Goal: Information Seeking & Learning: Learn about a topic

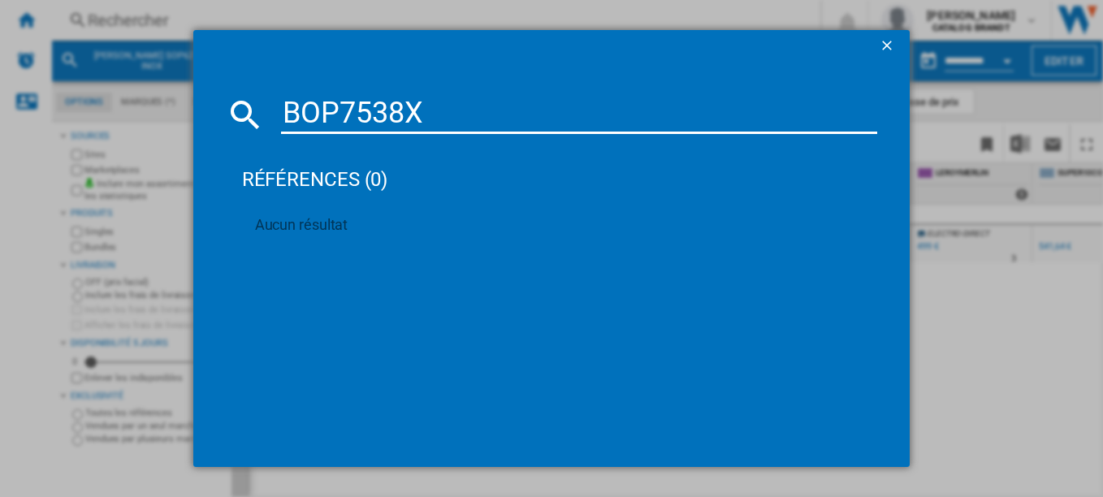
type input "BOP7538X"
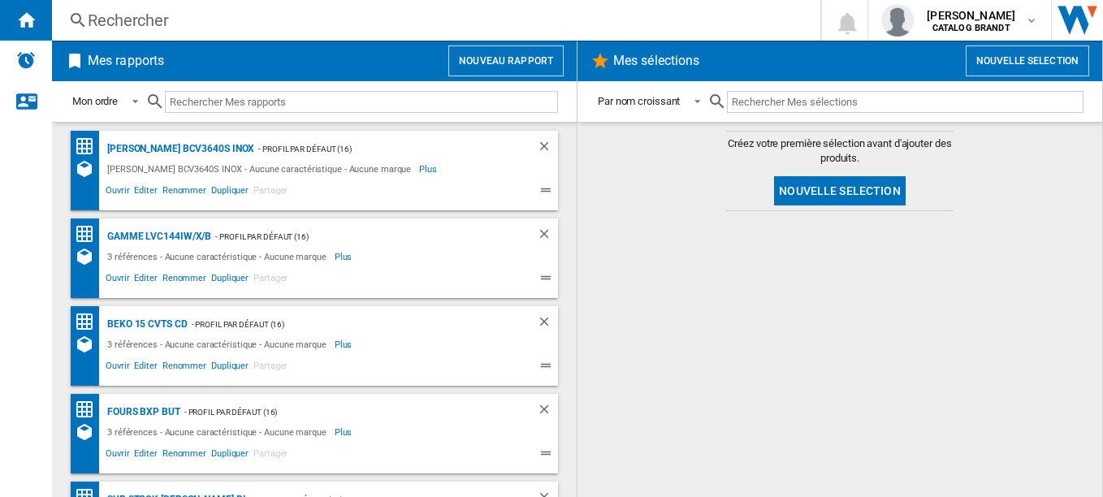
click at [146, 29] on div "Rechercher" at bounding box center [433, 20] width 690 height 23
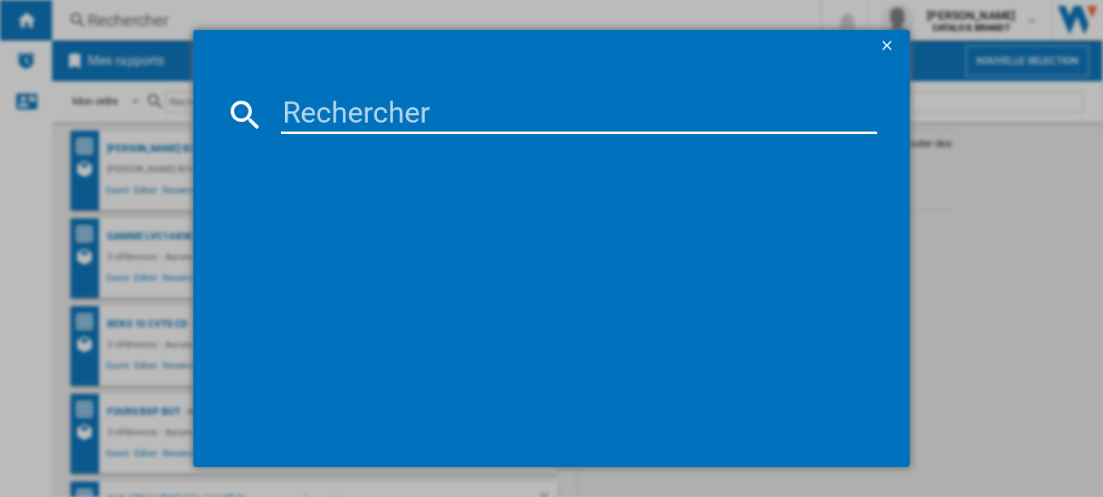
click at [343, 128] on input at bounding box center [579, 114] width 597 height 39
paste input "BOP7538X"
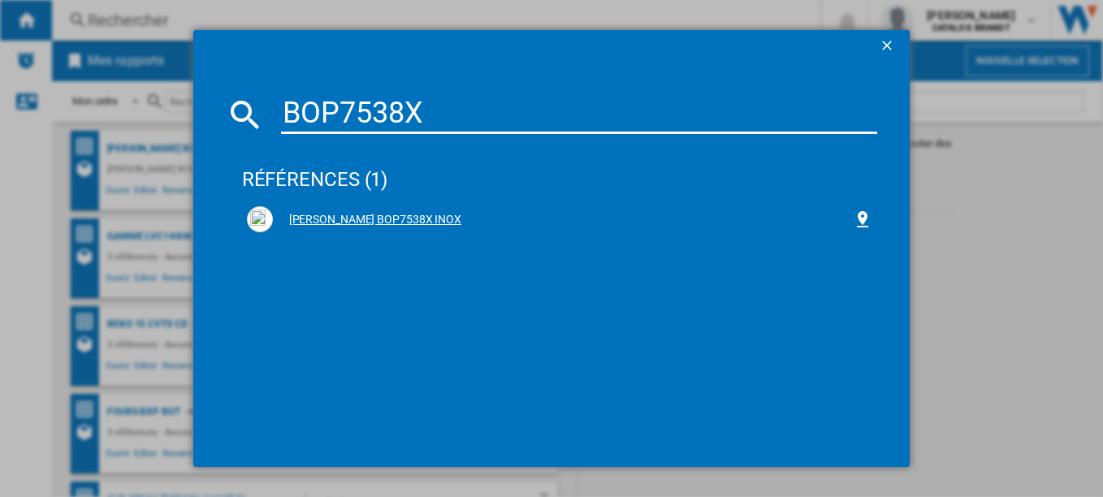
type input "BOP7538X"
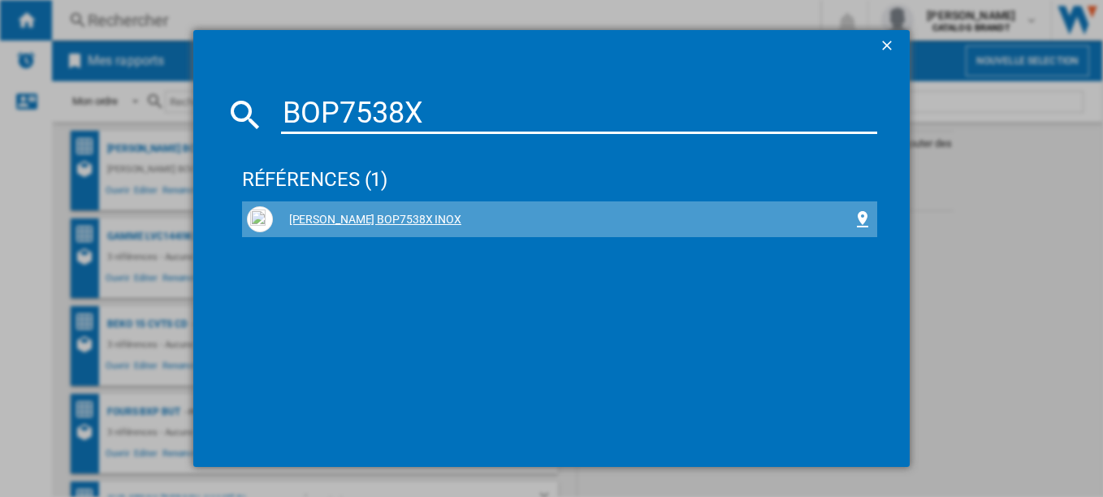
click at [334, 220] on div "[PERSON_NAME] BOP7538X INOX" at bounding box center [563, 220] width 581 height 16
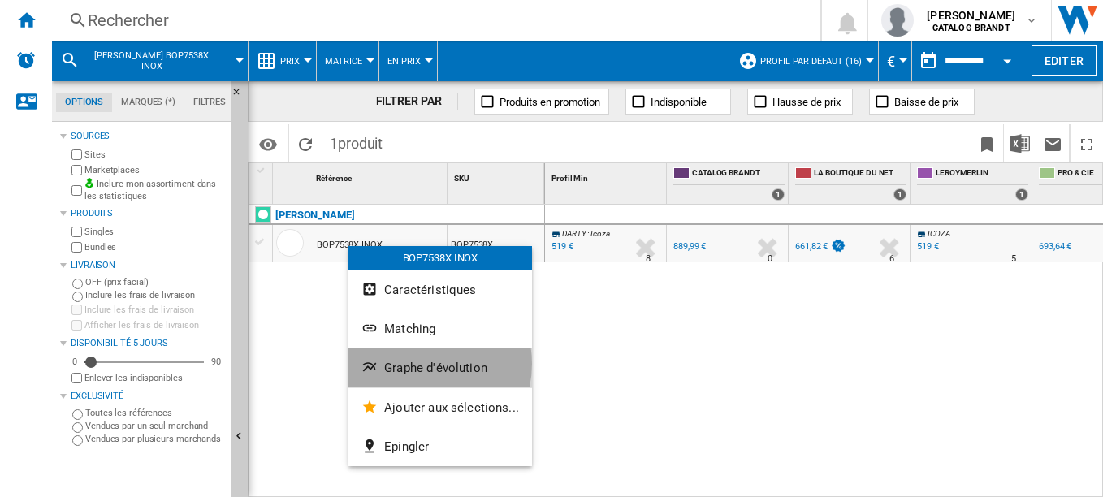
click at [418, 364] on span "Graphe d'évolution" at bounding box center [435, 367] width 103 height 15
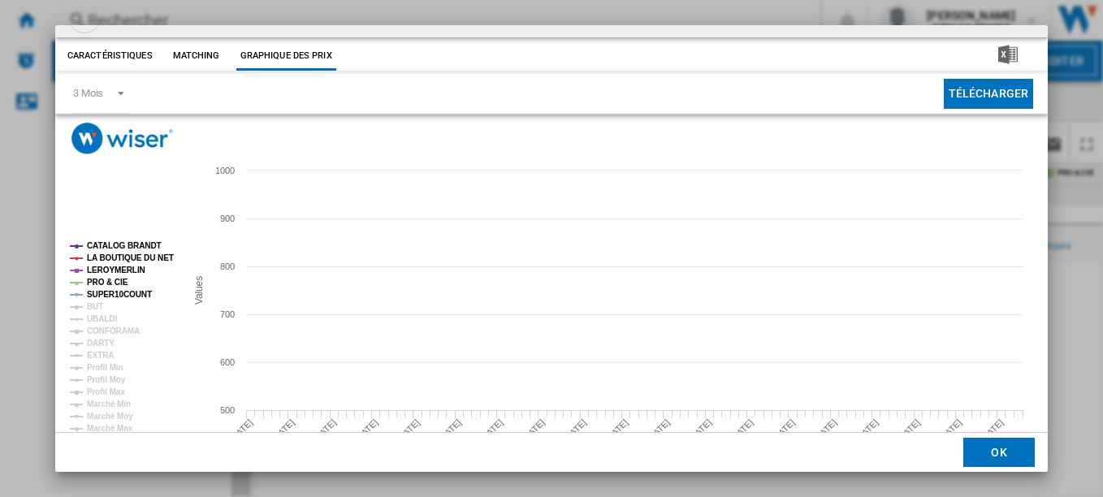
scroll to position [29, 0]
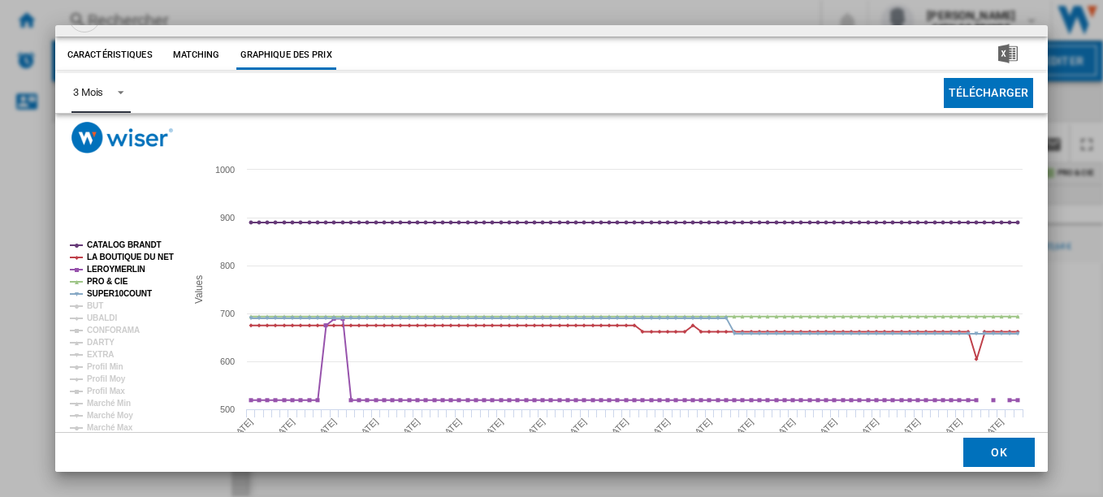
click at [120, 76] on md-select-value "3 Mois" at bounding box center [100, 93] width 59 height 40
click at [105, 136] on md-option "6 Mois" at bounding box center [114, 132] width 110 height 39
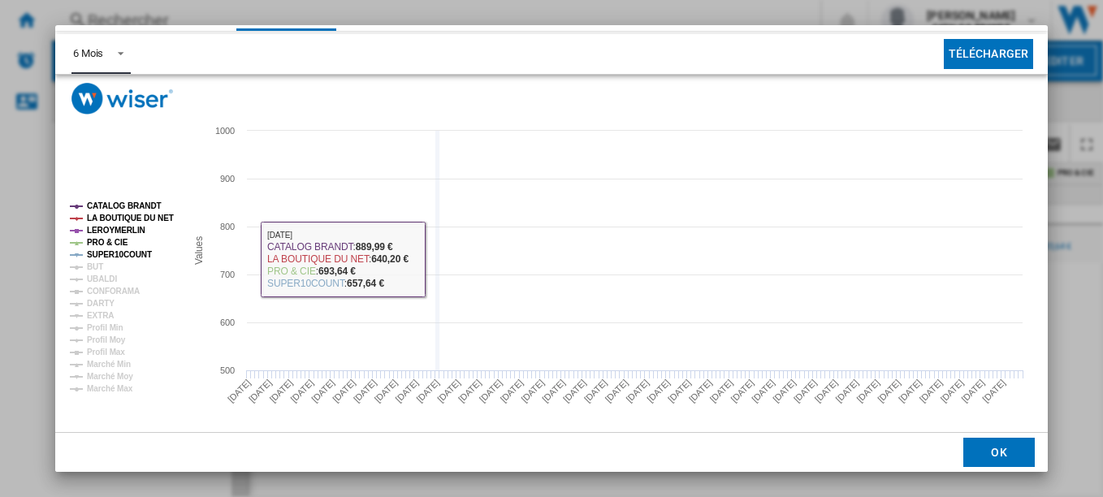
scroll to position [71, 0]
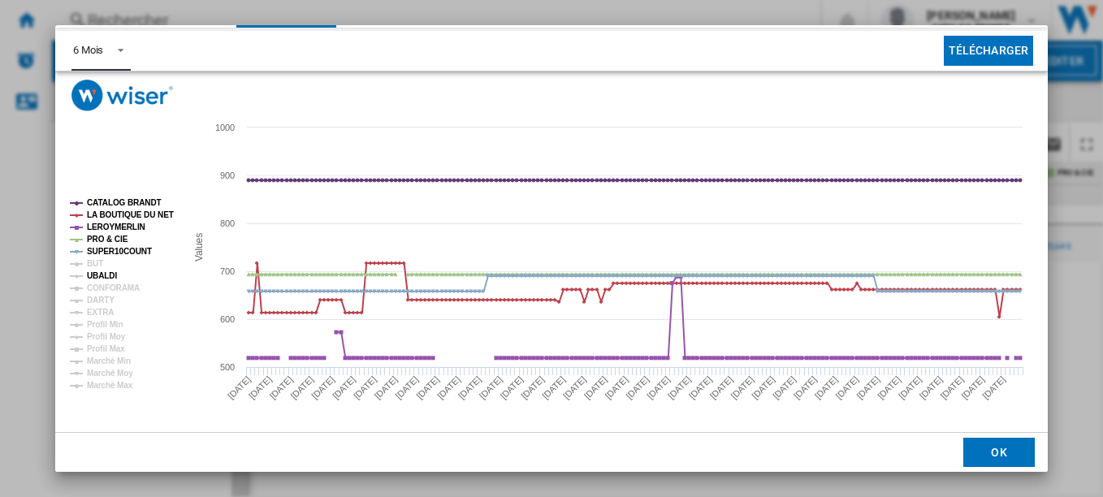
click at [101, 271] on tspan "UBALDI" at bounding box center [102, 275] width 30 height 9
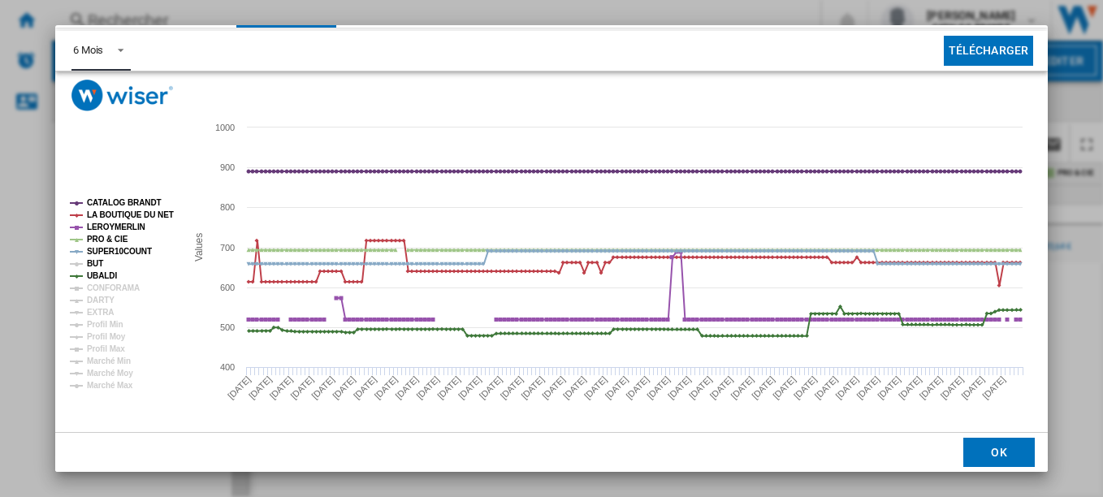
click at [99, 262] on tspan "BUT" at bounding box center [95, 263] width 16 height 9
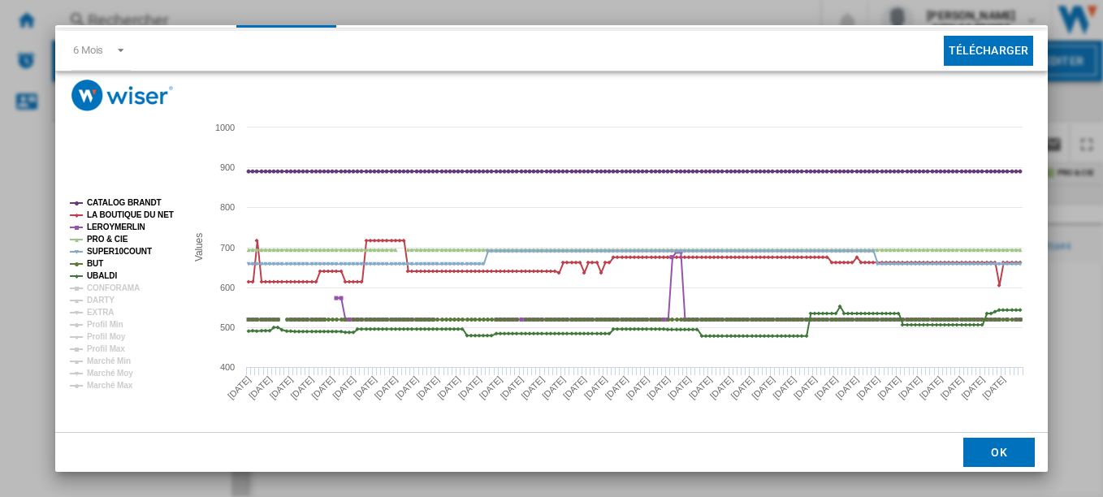
click at [1065, 347] on div "[PERSON_NAME] BOP7538X INOX Caractéristiques Matching Graphique des prix price …" at bounding box center [551, 248] width 1103 height 497
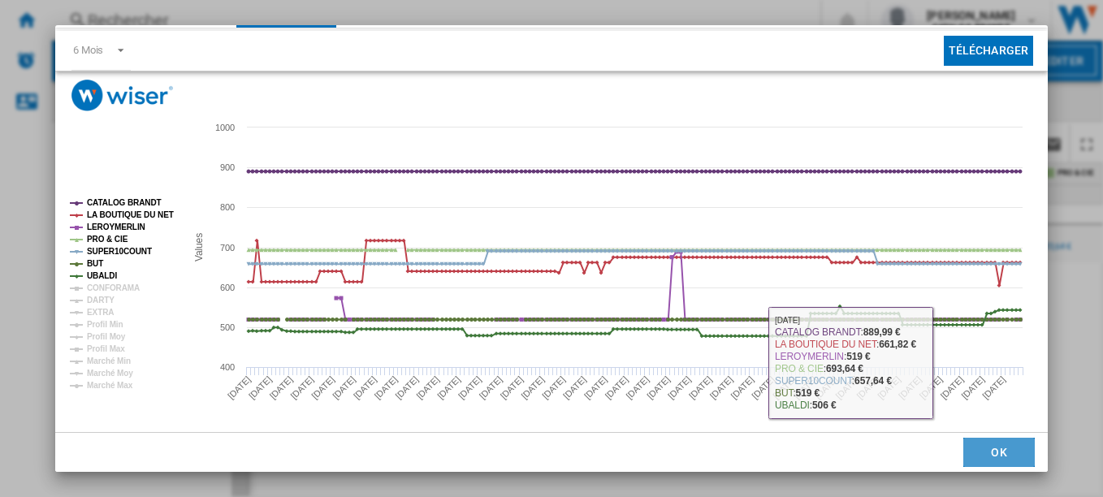
click at [983, 451] on button "OK" at bounding box center [998, 452] width 71 height 29
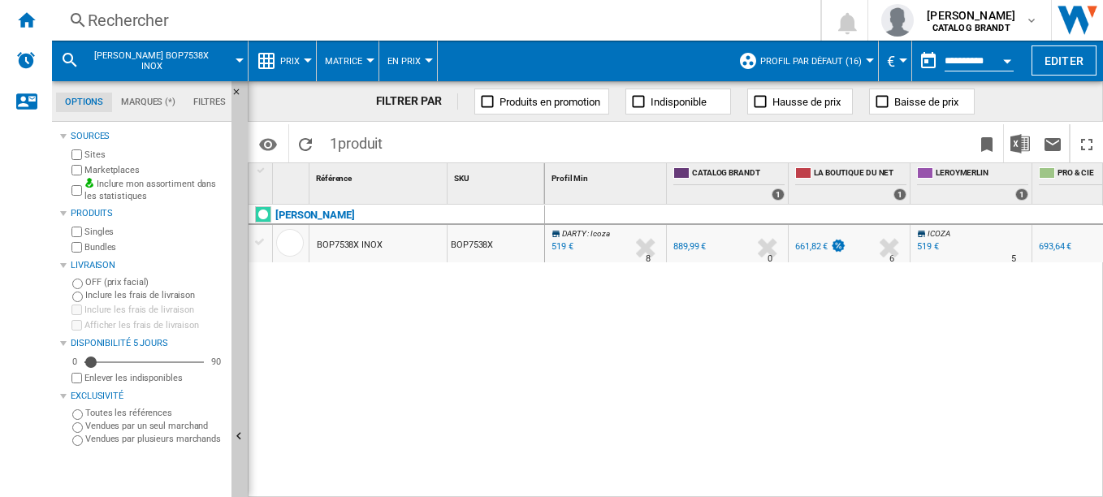
click at [353, 241] on div "BOP7538X INOX" at bounding box center [350, 245] width 66 height 37
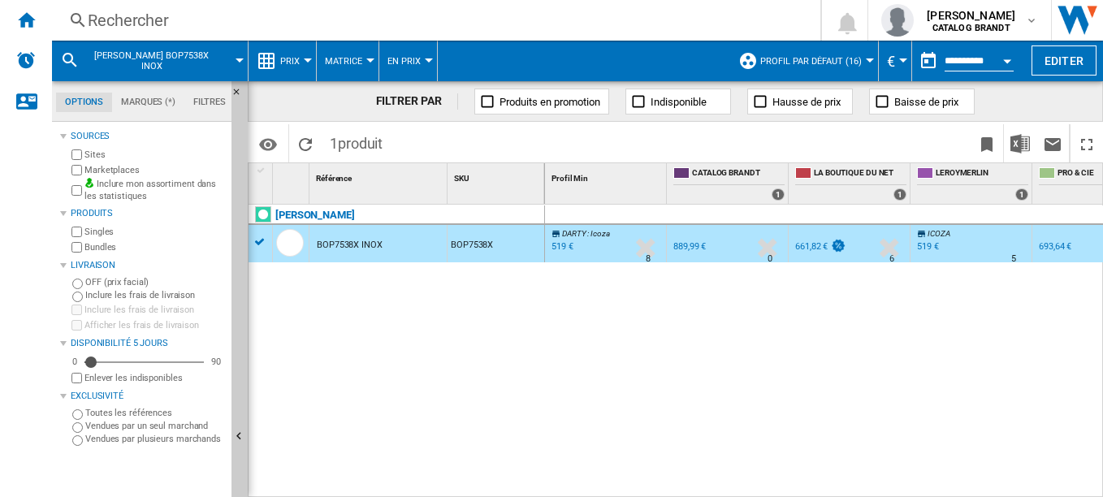
click at [353, 241] on div "BOP7538X INOX" at bounding box center [350, 245] width 66 height 37
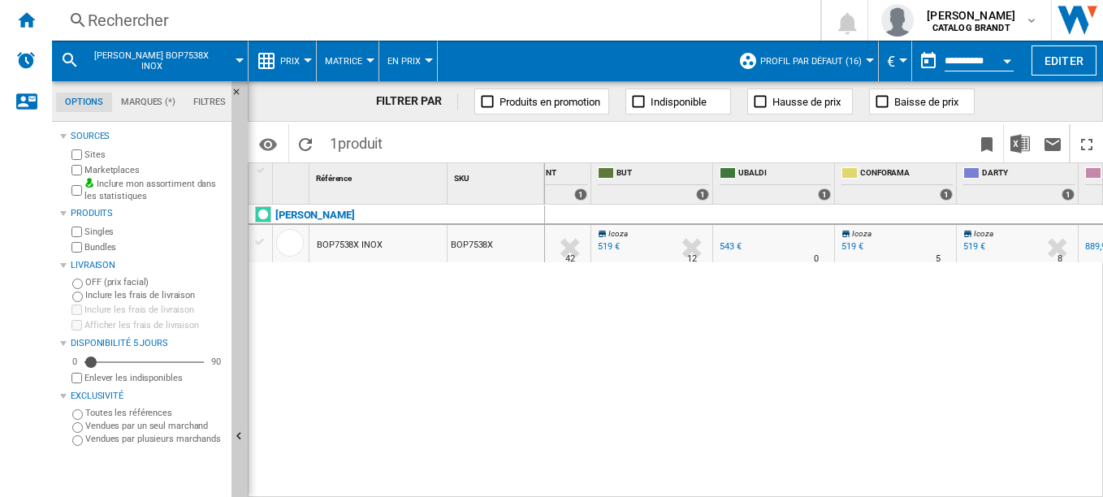
scroll to position [0, 654]
